Goal: Information Seeking & Learning: Learn about a topic

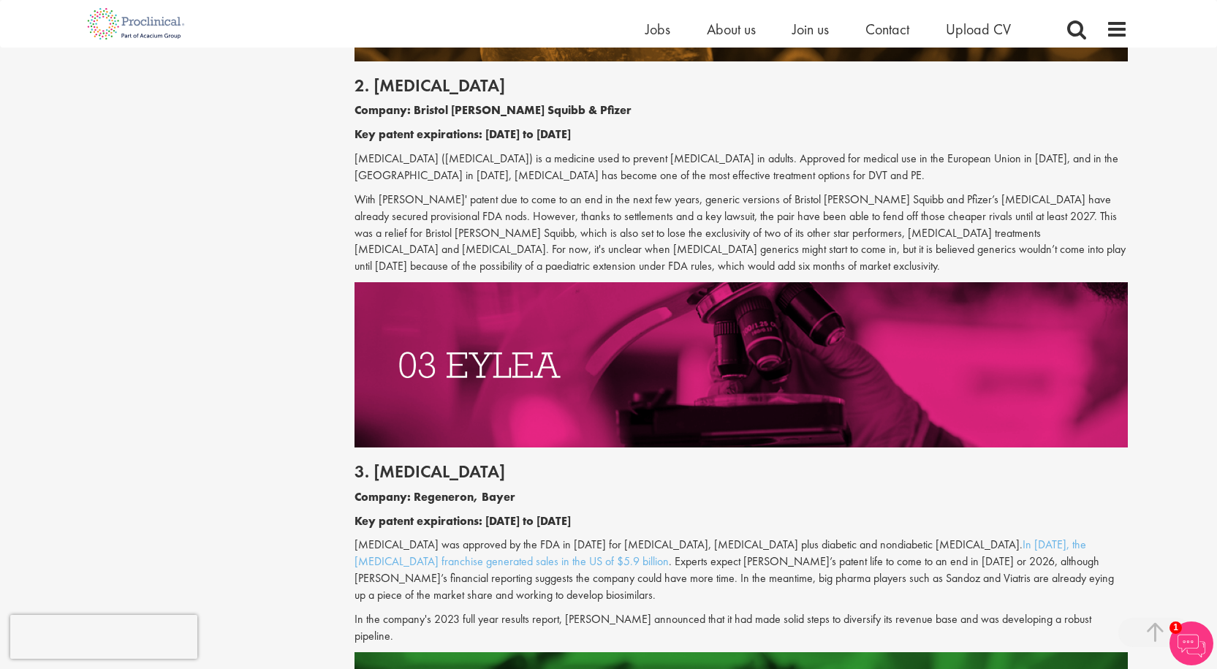
scroll to position [1517, 0]
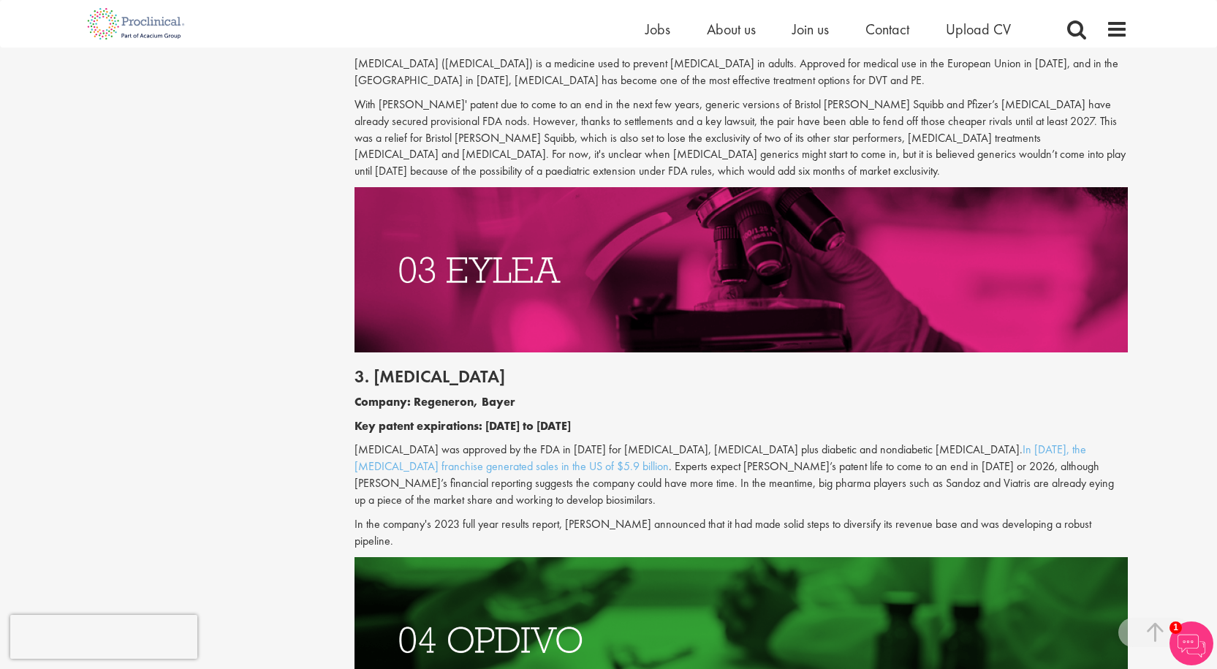
drag, startPoint x: 807, startPoint y: 322, endPoint x: 193, endPoint y: 439, distance: 625.0
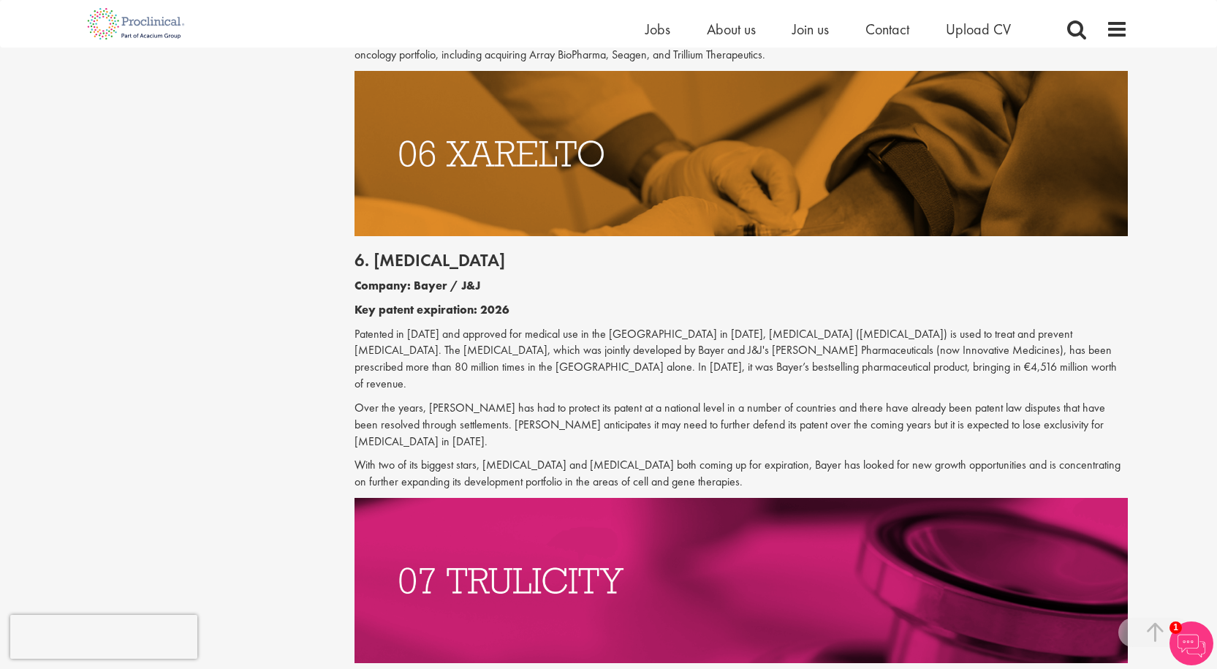
scroll to position [2931, 0]
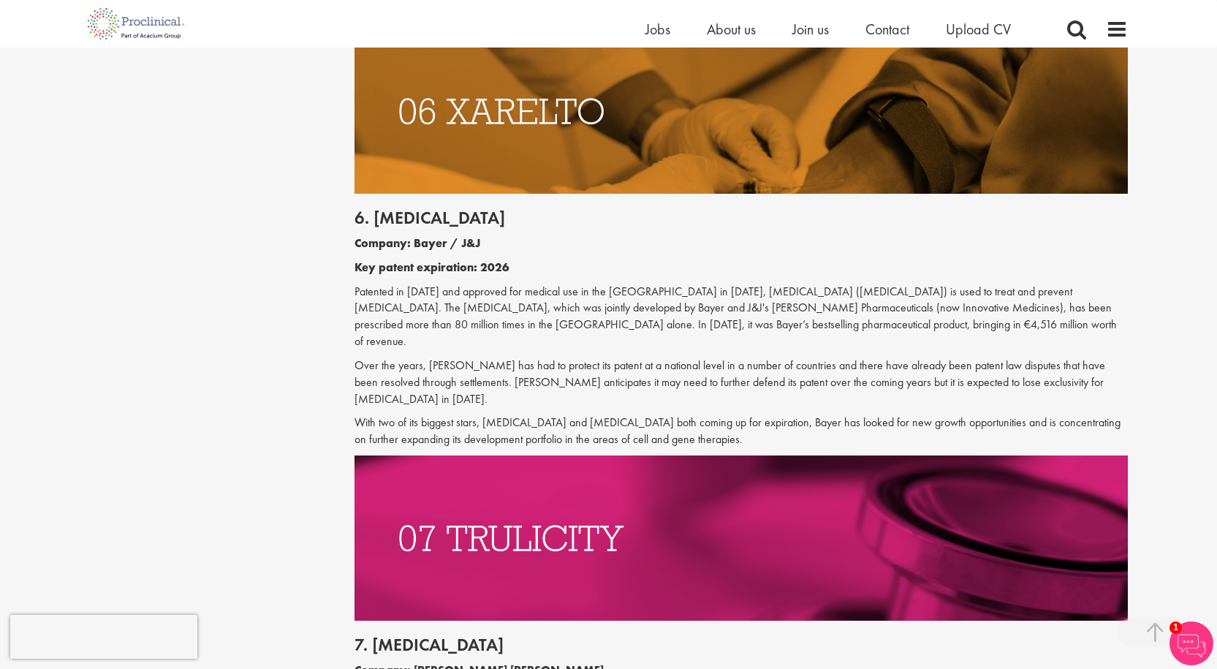
drag, startPoint x: 735, startPoint y: 284, endPoint x: 780, endPoint y: 278, distance: 45.0
click at [741, 284] on p "Patented in [DATE] and approved for medical use in the [GEOGRAPHIC_DATA] in [DA…" at bounding box center [741, 317] width 773 height 67
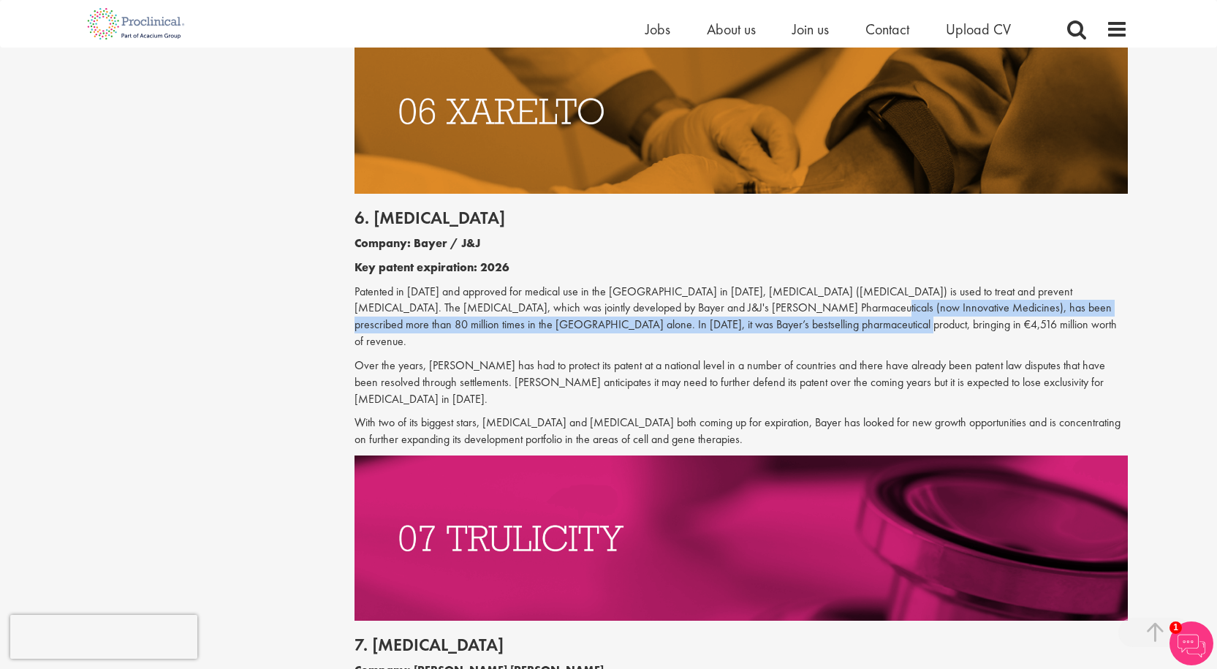
click at [762, 284] on p "Patented in [DATE] and approved for medical use in the [GEOGRAPHIC_DATA] in [DA…" at bounding box center [741, 317] width 773 height 67
click at [758, 284] on p "Patented in [DATE] and approved for medical use in the [GEOGRAPHIC_DATA] in [DA…" at bounding box center [741, 317] width 773 height 67
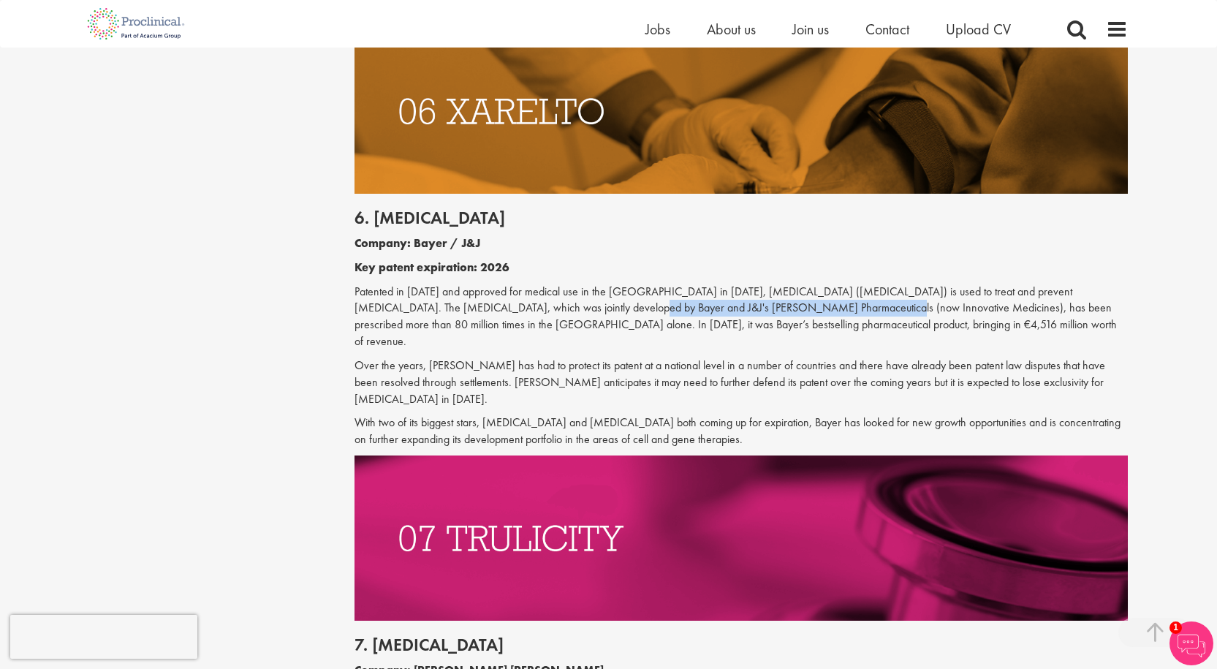
drag, startPoint x: 751, startPoint y: 274, endPoint x: 526, endPoint y: 275, distance: 225.9
click at [525, 284] on p "Patented in [DATE] and approved for medical use in the [GEOGRAPHIC_DATA] in [DA…" at bounding box center [741, 317] width 773 height 67
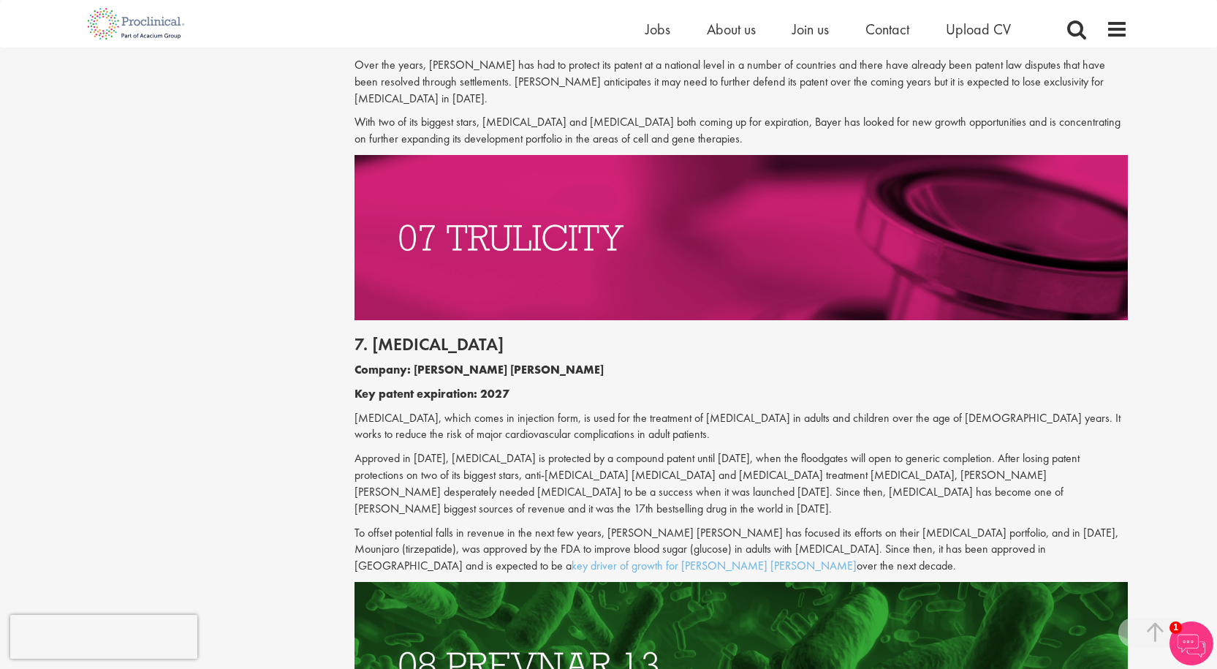
scroll to position [3296, 0]
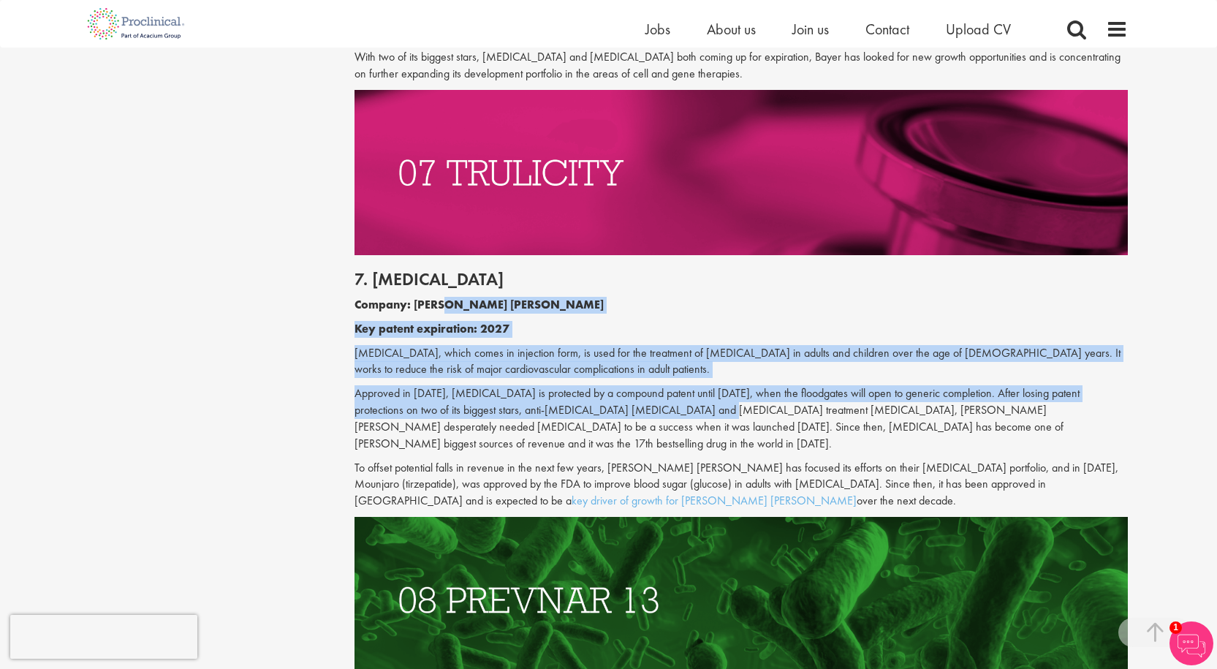
drag, startPoint x: 509, startPoint y: 280, endPoint x: 668, endPoint y: 336, distance: 168.8
click at [652, 336] on div "7. [MEDICAL_DATA] Company: [PERSON_NAME] [PERSON_NAME] Key patent expiration: 2…" at bounding box center [741, 386] width 795 height 262
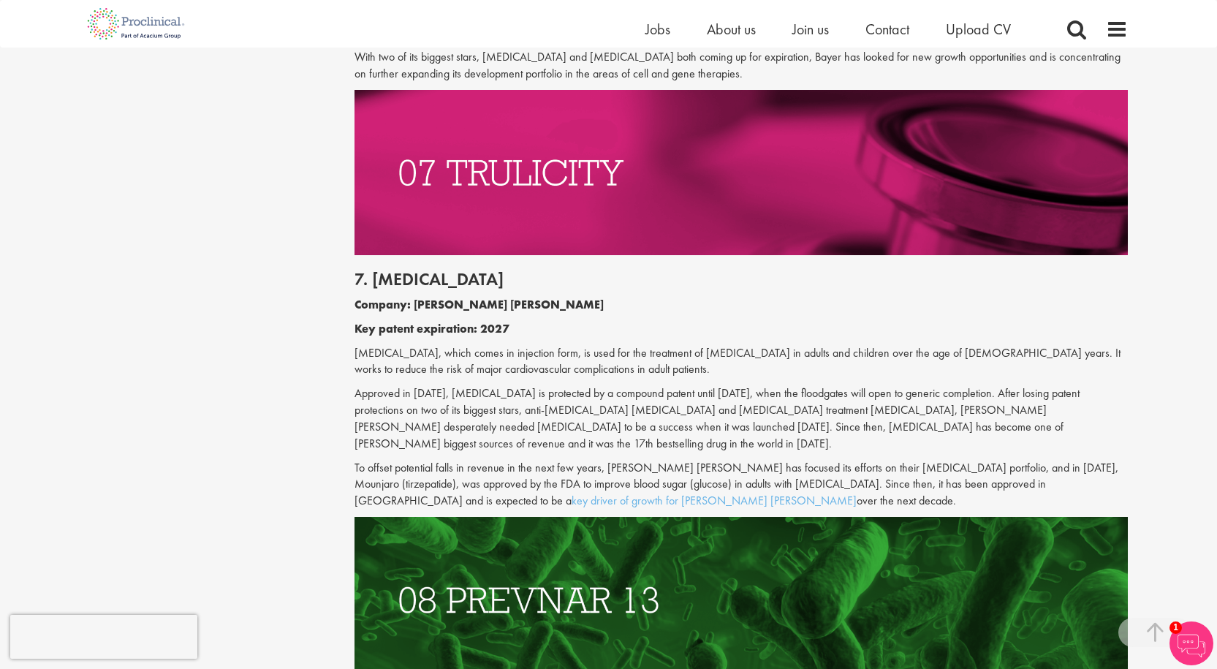
click at [668, 385] on p "Approved in [DATE], [MEDICAL_DATA] is protected by a compound patent until [DAT…" at bounding box center [741, 418] width 773 height 67
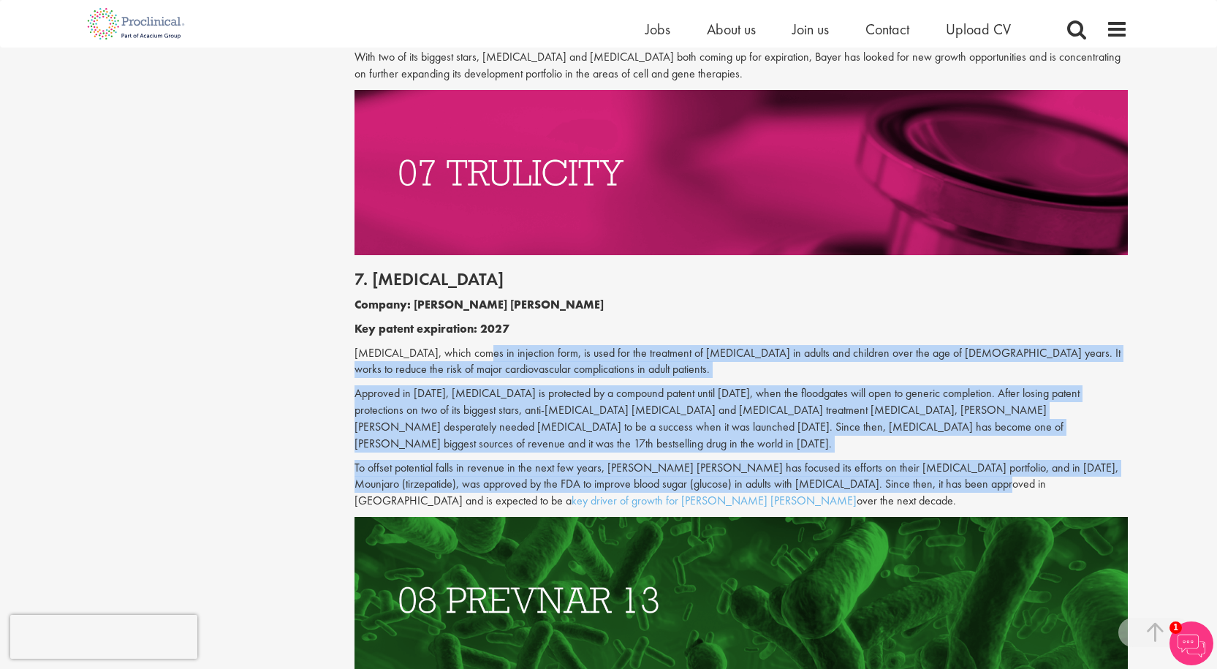
drag, startPoint x: 877, startPoint y: 378, endPoint x: 466, endPoint y: 284, distance: 420.6
click at [464, 286] on div "7. [MEDICAL_DATA] Company: [PERSON_NAME] [PERSON_NAME] Key patent expiration: 2…" at bounding box center [741, 386] width 795 height 262
click at [466, 345] on p "[MEDICAL_DATA], which comes in injection form, is used for the treatment of [ME…" at bounding box center [741, 362] width 773 height 34
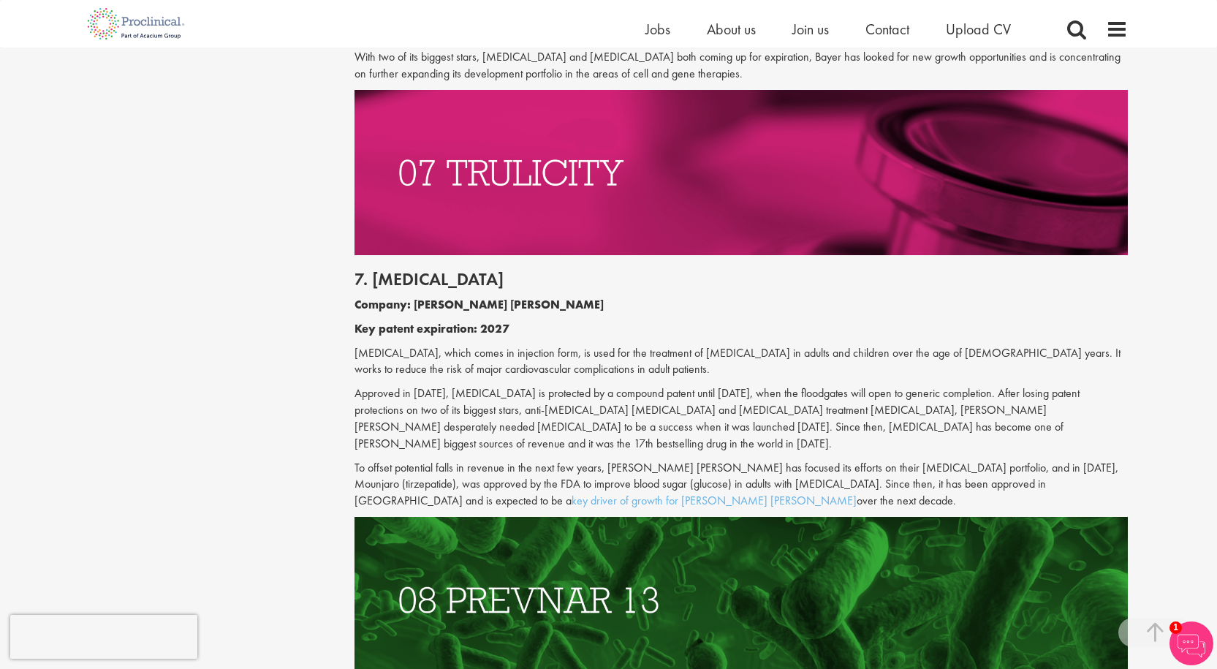
click at [463, 321] on b "Key patent expiration: 2027" at bounding box center [432, 328] width 155 height 15
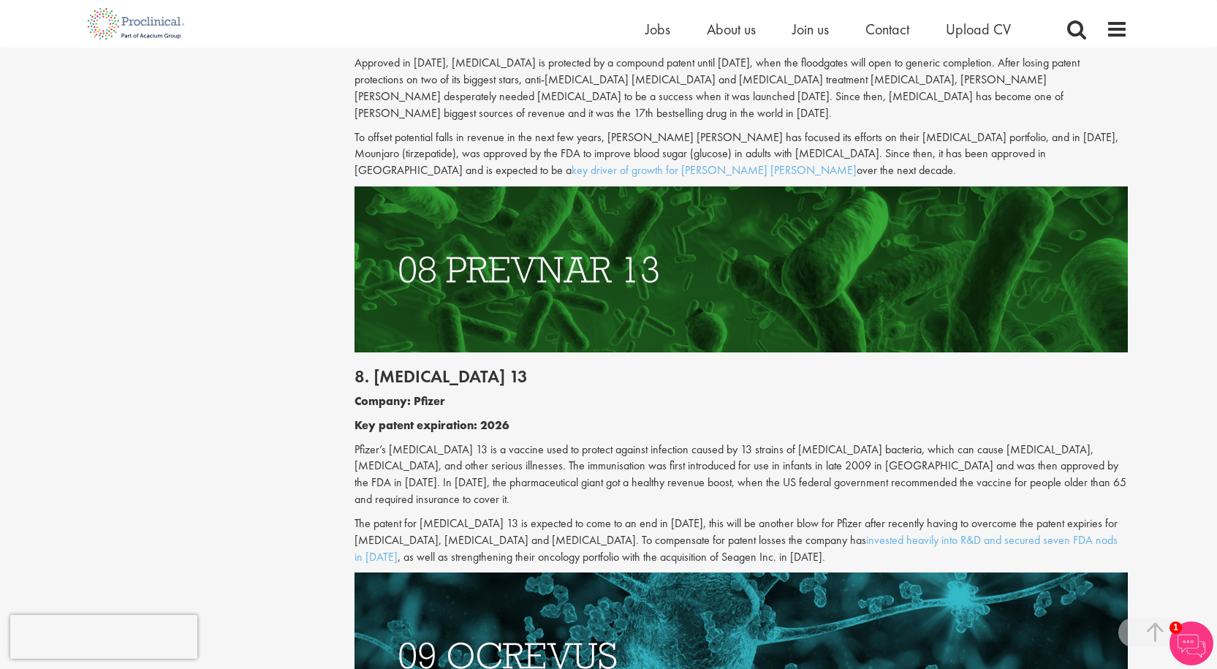
scroll to position [3662, 0]
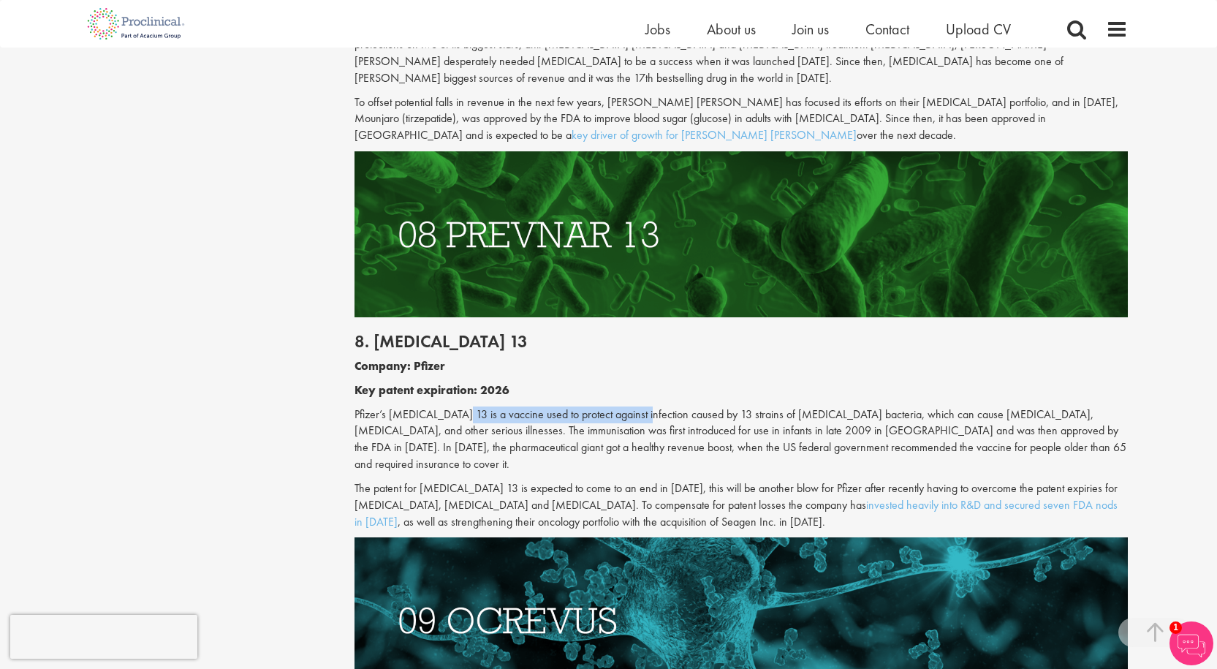
drag, startPoint x: 450, startPoint y: 330, endPoint x: 681, endPoint y: 329, distance: 231.0
click at [678, 406] on p "Pfizer’s [MEDICAL_DATA] 13 is a vaccine used to protect against infection cause…" at bounding box center [741, 439] width 773 height 67
click at [681, 406] on p "Pfizer’s [MEDICAL_DATA] 13 is a vaccine used to protect against infection cause…" at bounding box center [741, 439] width 773 height 67
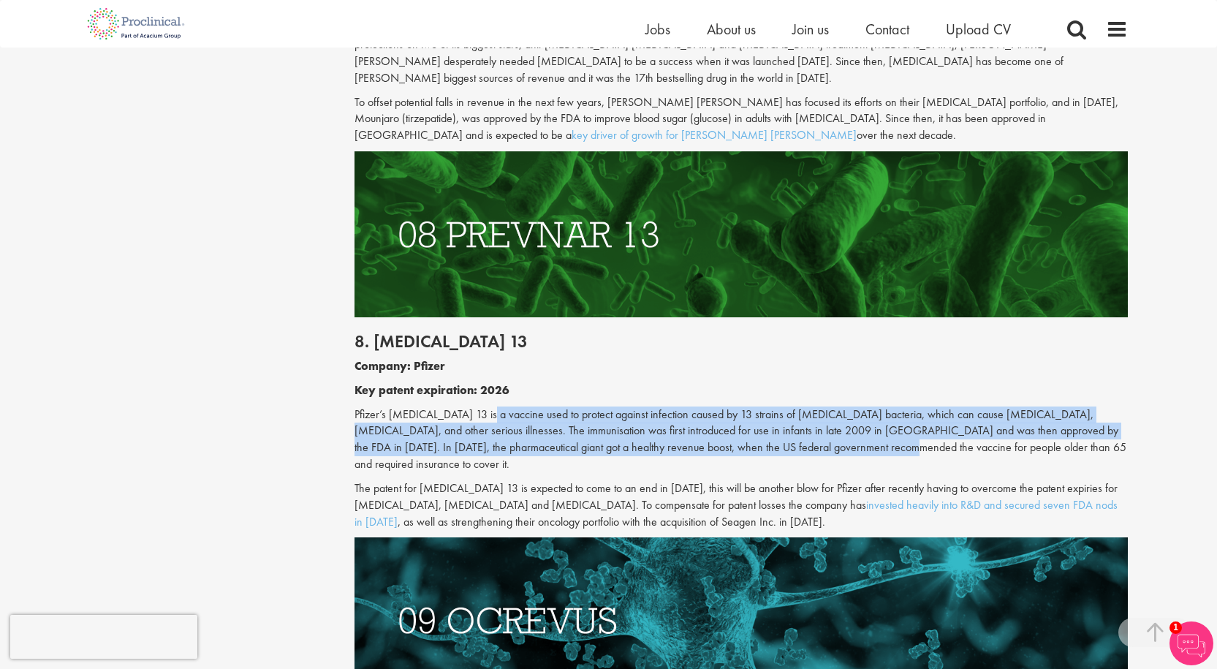
drag, startPoint x: 822, startPoint y: 369, endPoint x: 480, endPoint y: 324, distance: 345.8
click at [480, 406] on p "Pfizer’s [MEDICAL_DATA] 13 is a vaccine used to protect against infection cause…" at bounding box center [741, 439] width 773 height 67
click at [488, 320] on div "8. [MEDICAL_DATA] 13 Company: Pfizer Key patent expiration: 2026 Pfizer’s [MEDI…" at bounding box center [741, 427] width 795 height 221
drag, startPoint x: 480, startPoint y: 335, endPoint x: 488, endPoint y: 335, distance: 8.8
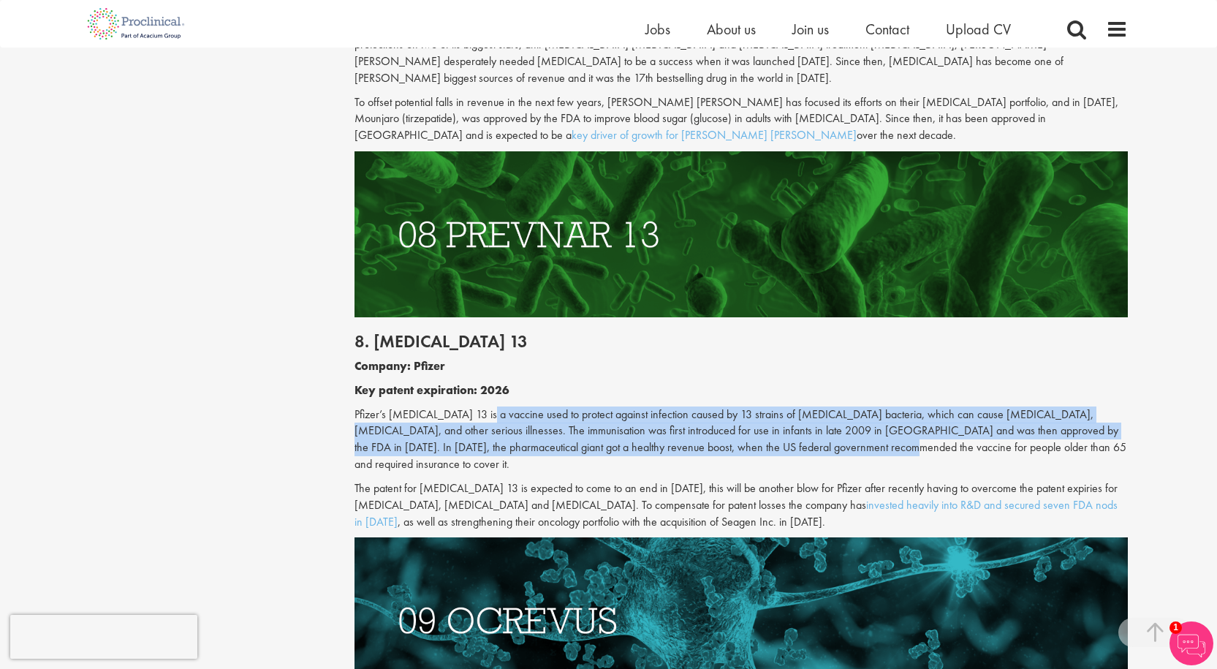
click at [480, 406] on p "Pfizer’s [MEDICAL_DATA] 13 is a vaccine used to protect against infection cause…" at bounding box center [741, 439] width 773 height 67
click at [446, 406] on p "Pfizer’s [MEDICAL_DATA] 13 is a vaccine used to protect against infection cause…" at bounding box center [741, 439] width 773 height 67
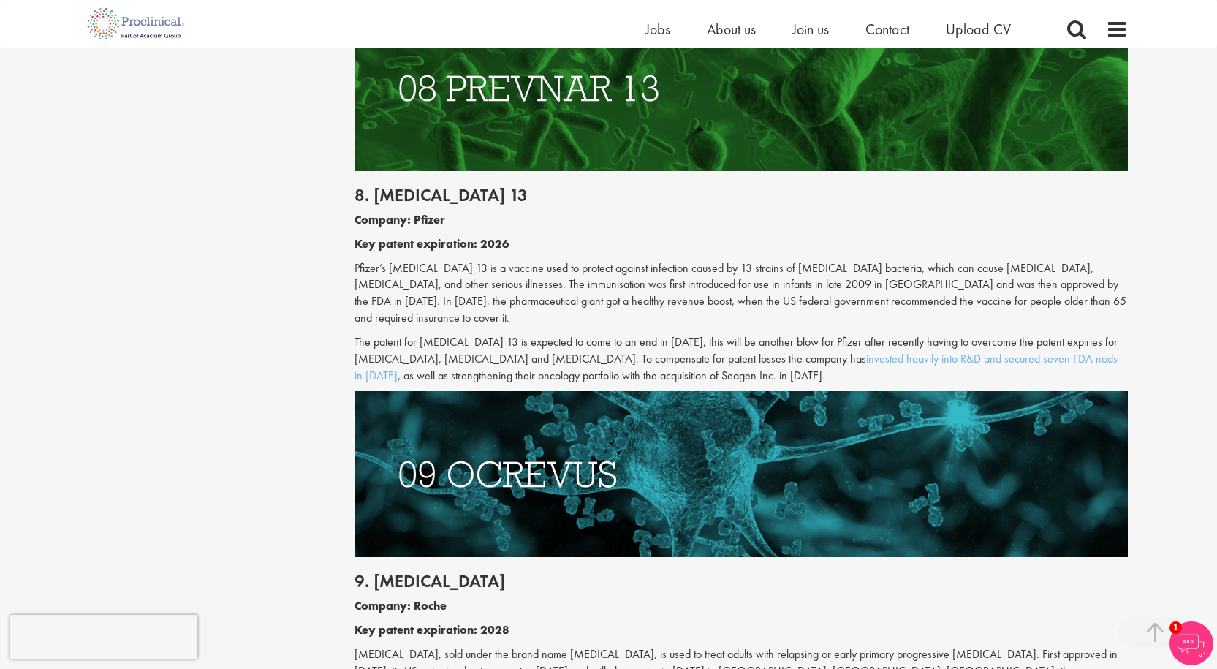
scroll to position [4027, 0]
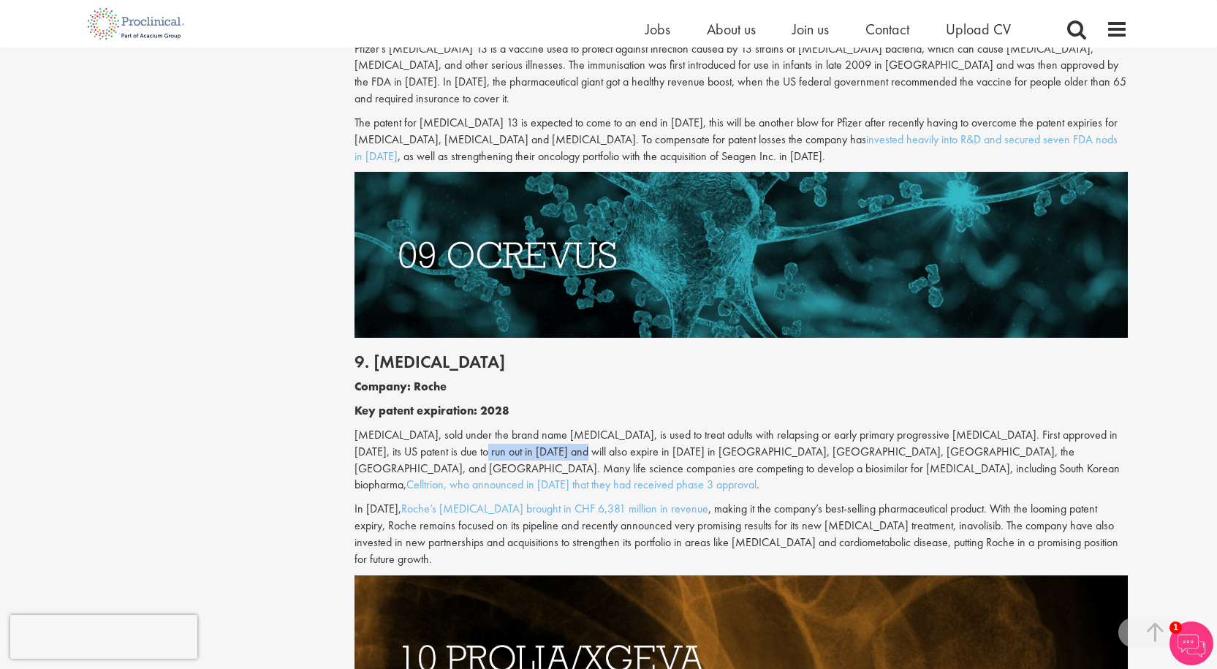
drag, startPoint x: 523, startPoint y: 360, endPoint x: 425, endPoint y: 351, distance: 98.3
click at [425, 427] on p "[MEDICAL_DATA], sold under the brand name [MEDICAL_DATA], is used to treat adul…" at bounding box center [741, 460] width 773 height 67
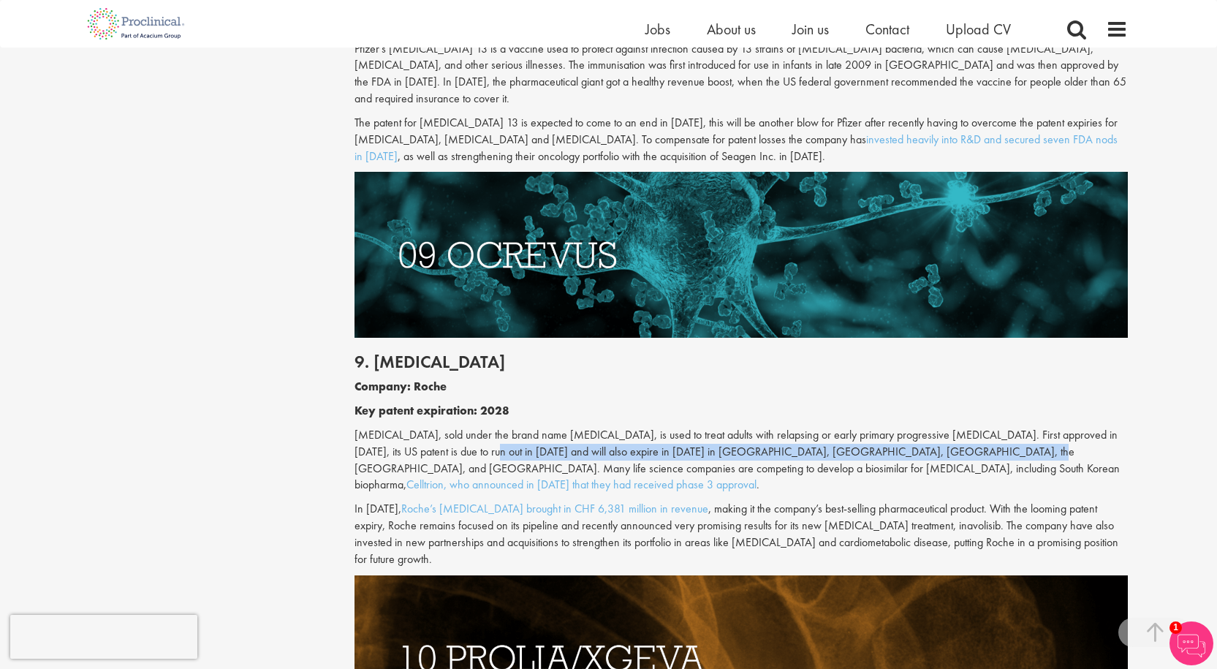
drag, startPoint x: 438, startPoint y: 350, endPoint x: 943, endPoint y: 344, distance: 505.2
click at [943, 427] on p "[MEDICAL_DATA], sold under the brand name [MEDICAL_DATA], is used to treat adul…" at bounding box center [741, 460] width 773 height 67
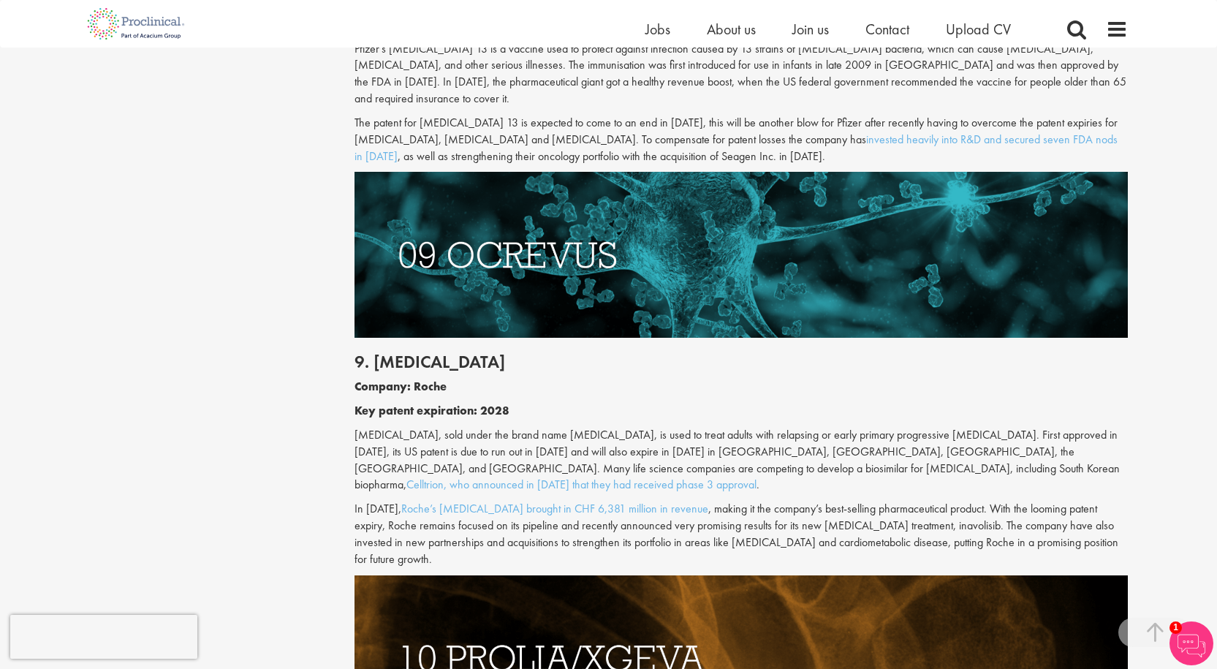
click at [944, 427] on p "[MEDICAL_DATA], sold under the brand name [MEDICAL_DATA], is used to treat adul…" at bounding box center [741, 460] width 773 height 67
drag, startPoint x: 374, startPoint y: 370, endPoint x: 350, endPoint y: 368, distance: 23.4
drag, startPoint x: 578, startPoint y: 367, endPoint x: 497, endPoint y: 368, distance: 80.4
click at [497, 427] on p "[MEDICAL_DATA], sold under the brand name [MEDICAL_DATA], is used to treat adul…" at bounding box center [741, 460] width 773 height 67
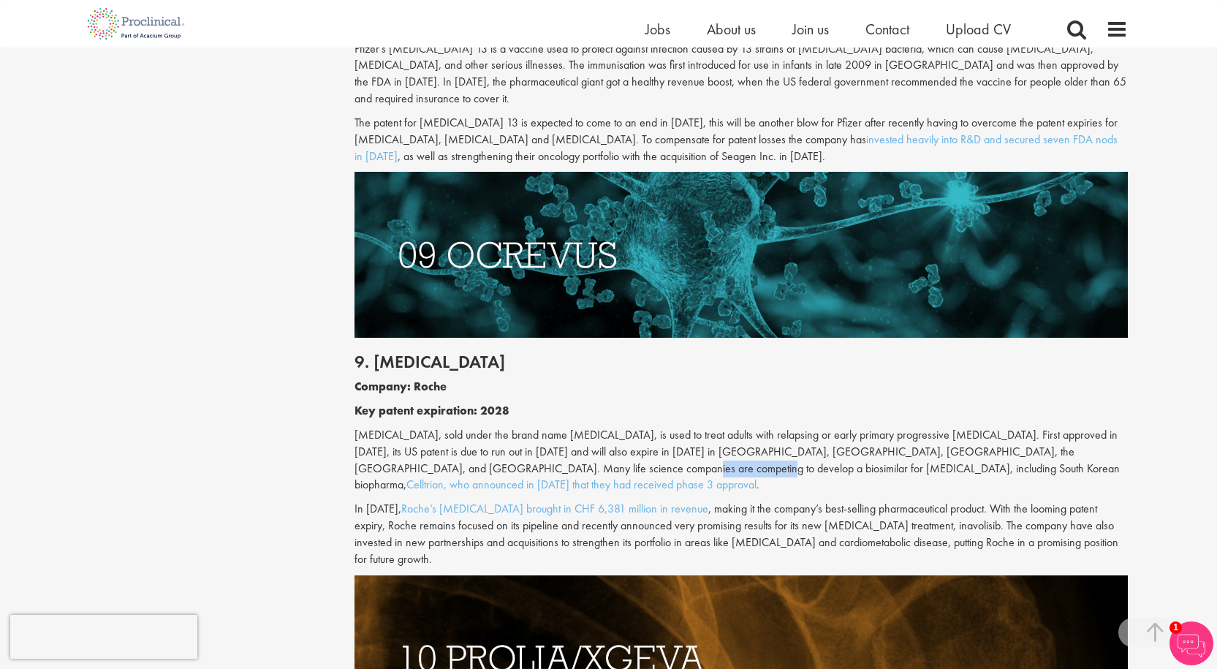
click at [497, 427] on p "[MEDICAL_DATA], sold under the brand name [MEDICAL_DATA], is used to treat adul…" at bounding box center [741, 460] width 773 height 67
drag, startPoint x: 539, startPoint y: 368, endPoint x: 477, endPoint y: 367, distance: 62.2
click at [477, 427] on p "[MEDICAL_DATA], sold under the brand name [MEDICAL_DATA], is used to treat adul…" at bounding box center [741, 460] width 773 height 67
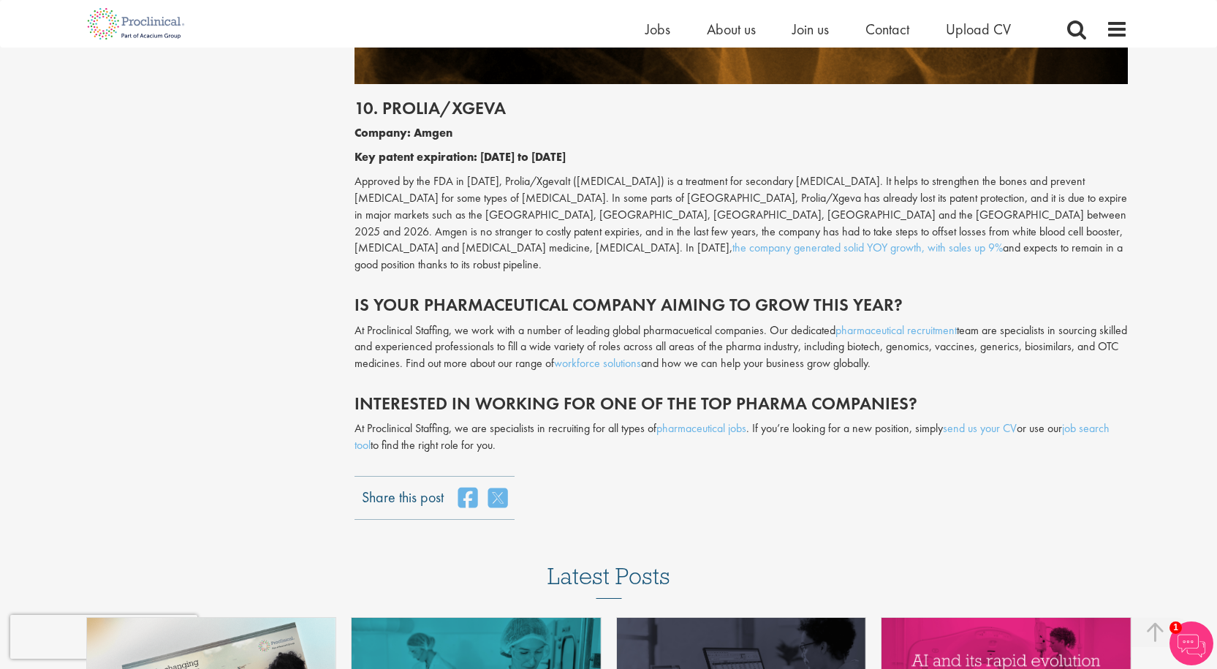
scroll to position [4685, 0]
